Goal: Information Seeking & Learning: Learn about a topic

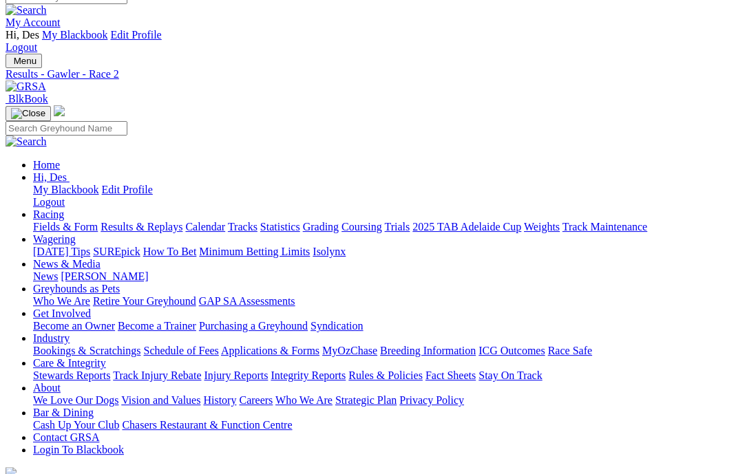
scroll to position [16, 1]
click at [70, 221] on link "Fields & Form" at bounding box center [64, 227] width 65 height 12
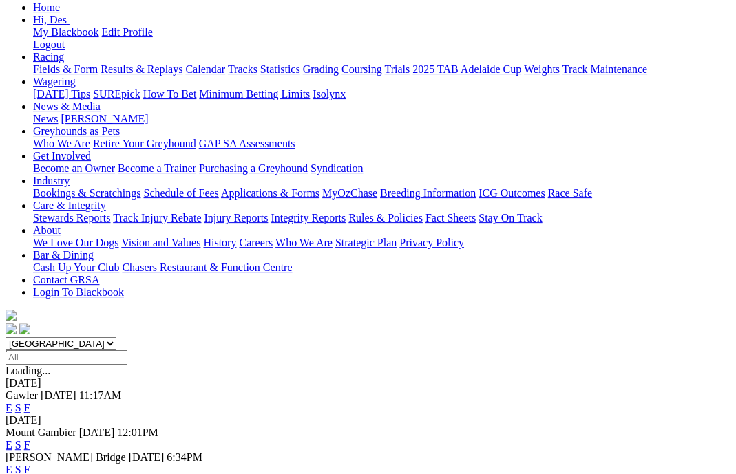
scroll to position [177, 0]
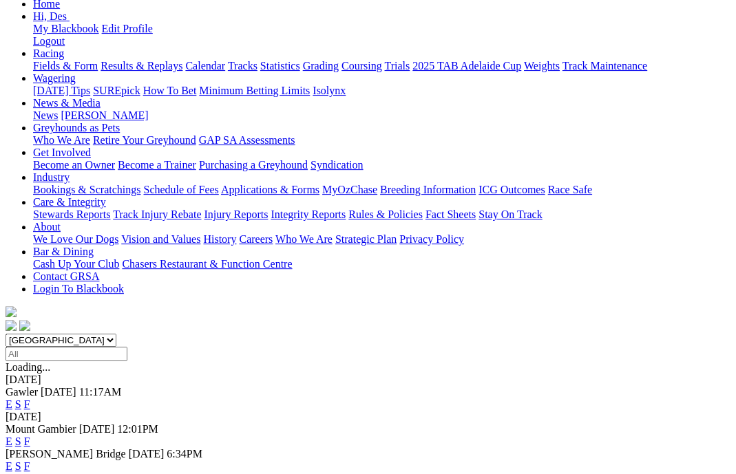
click at [30, 461] on link "F" at bounding box center [27, 467] width 6 height 12
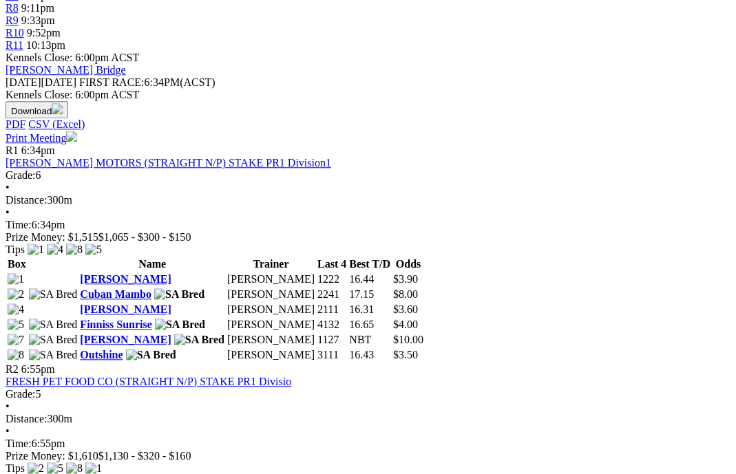
scroll to position [637, 0]
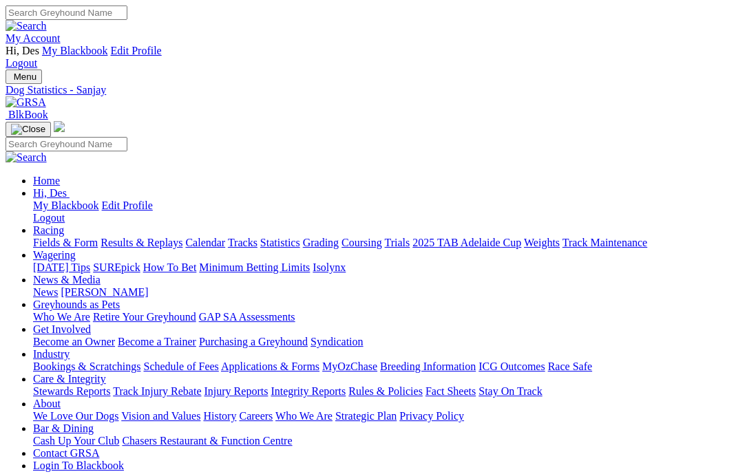
click at [70, 237] on link "Fields & Form" at bounding box center [65, 243] width 65 height 12
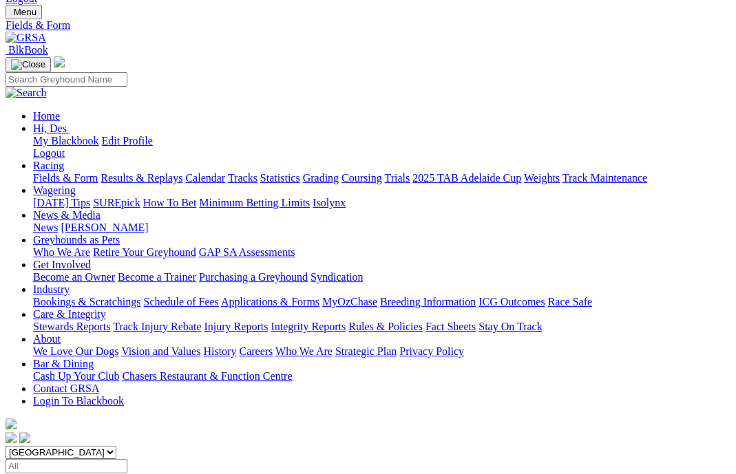
scroll to position [84, 0]
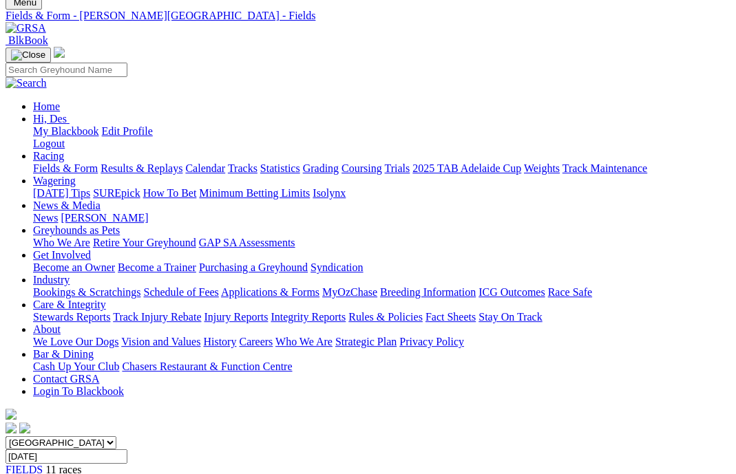
scroll to position [87, 0]
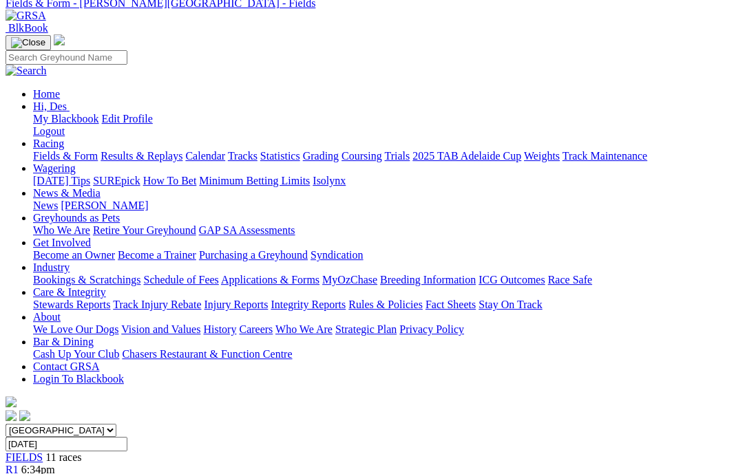
click at [61, 150] on link "Fields & Form" at bounding box center [65, 156] width 65 height 12
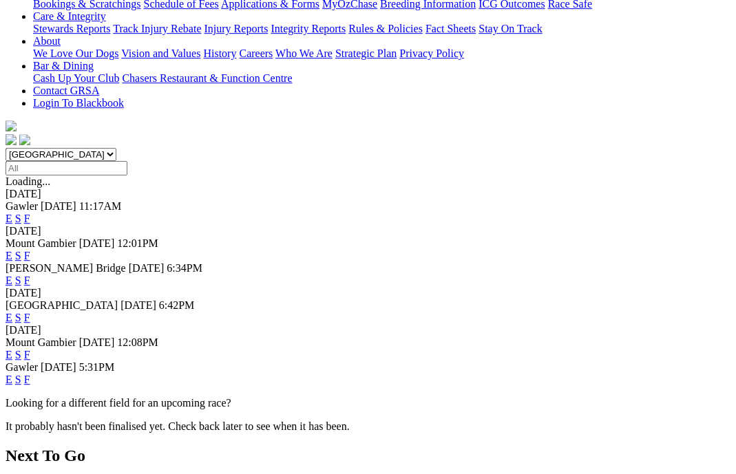
scroll to position [400, 0]
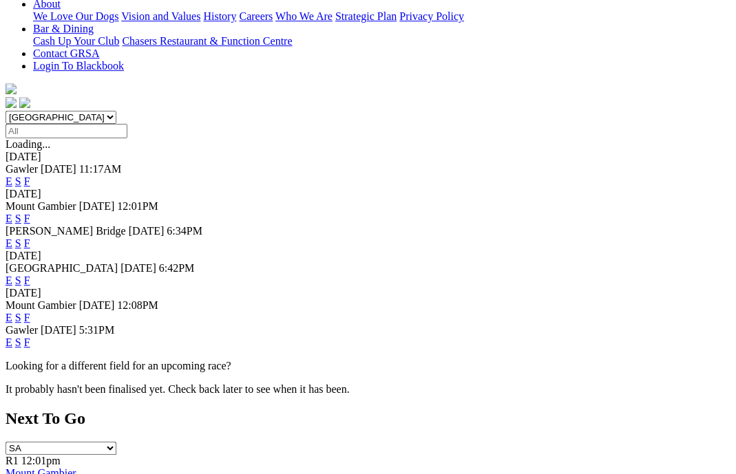
click at [30, 337] on link "F" at bounding box center [27, 343] width 6 height 12
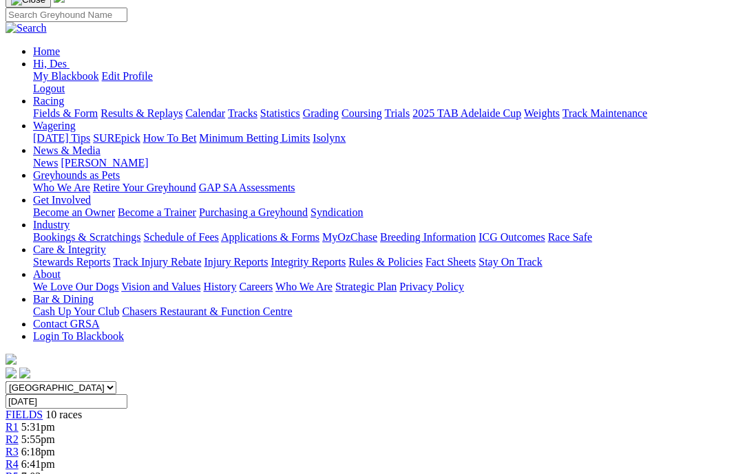
scroll to position [124, 4]
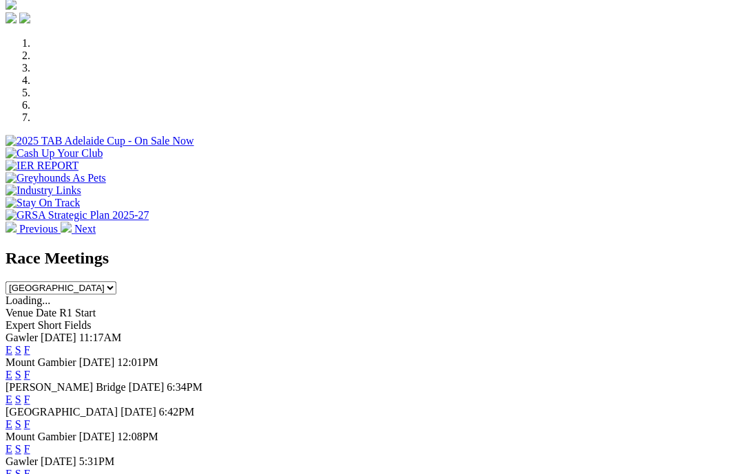
scroll to position [461, 0]
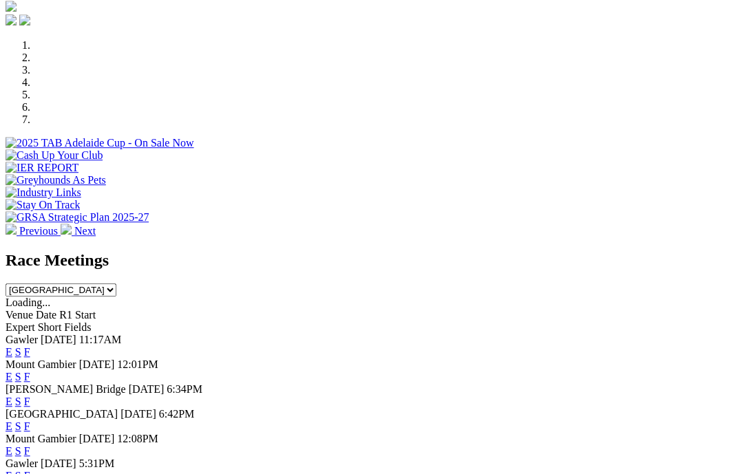
click at [30, 421] on link "F" at bounding box center [27, 427] width 6 height 12
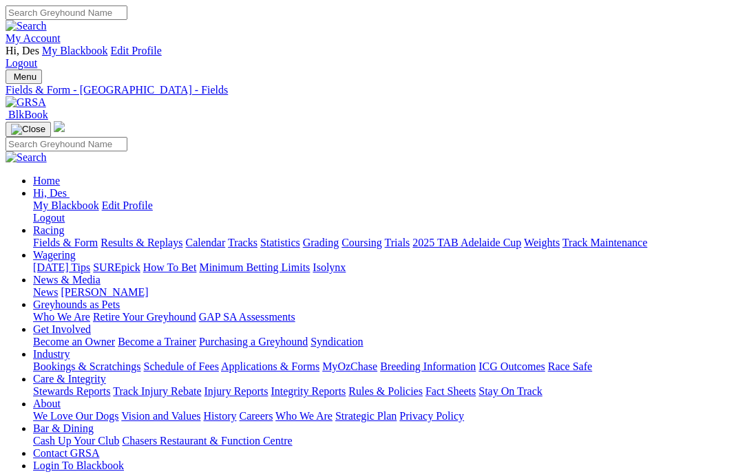
scroll to position [0, 2]
click at [346, 386] on link "Integrity Reports" at bounding box center [308, 392] width 75 height 12
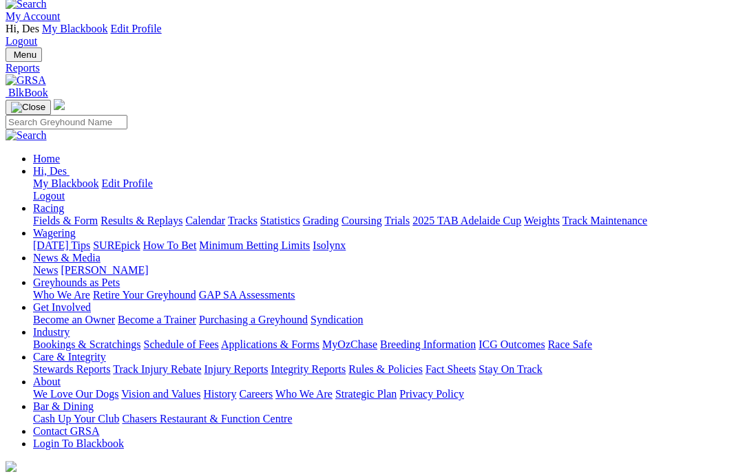
scroll to position [23, 0]
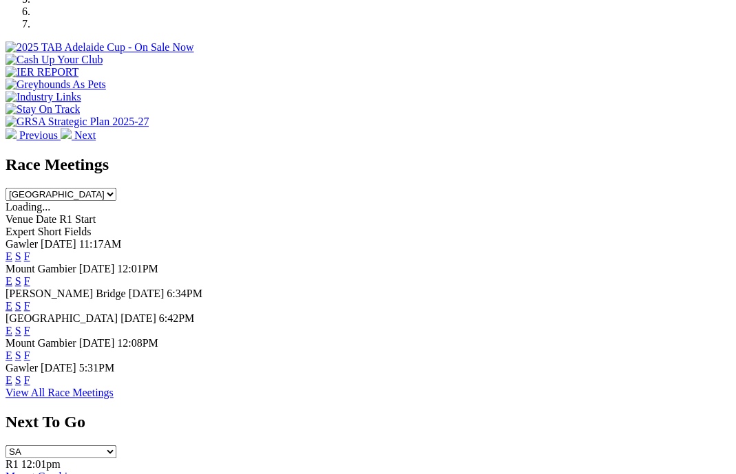
scroll to position [554, 0]
click at [30, 325] on link "F" at bounding box center [27, 331] width 6 height 12
